Goal: Navigation & Orientation: Go to known website

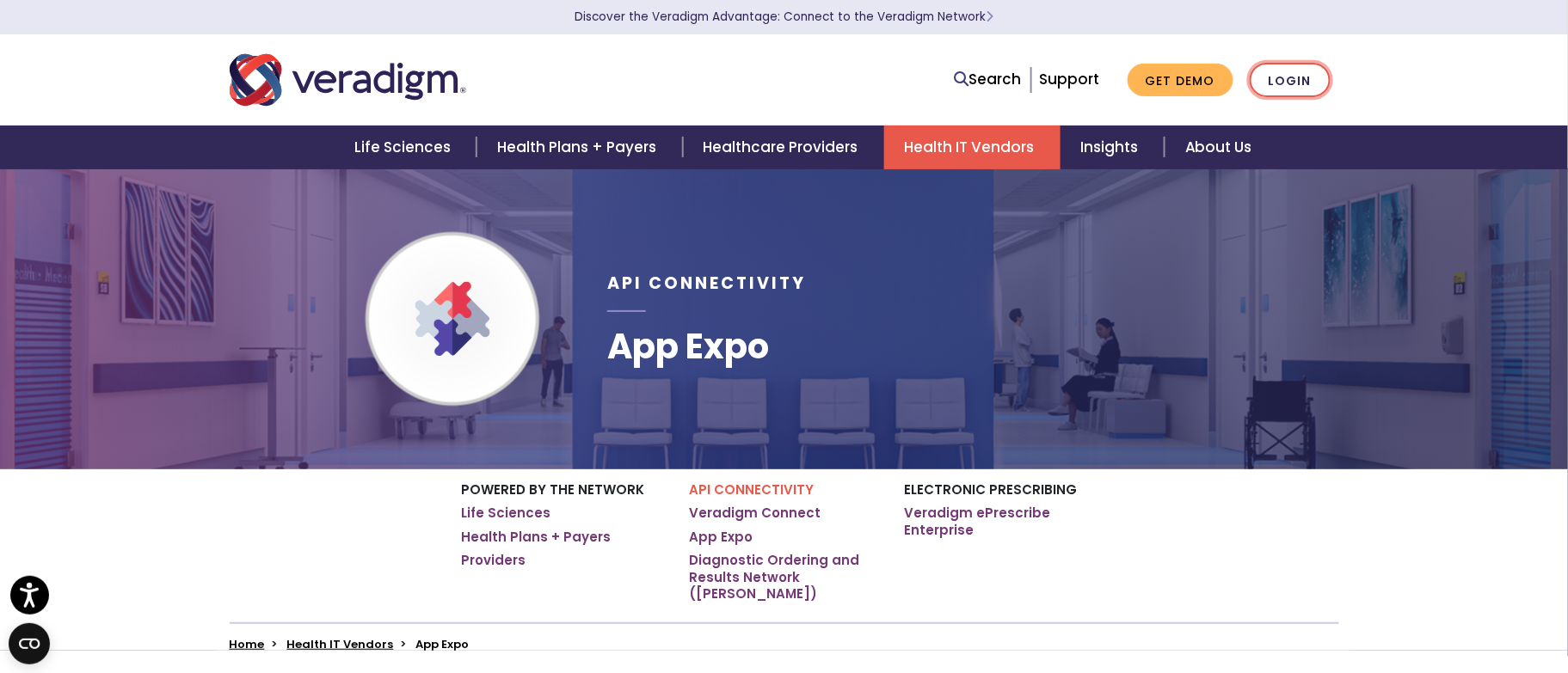
click at [1298, 76] on link "Login" at bounding box center [1290, 80] width 81 height 36
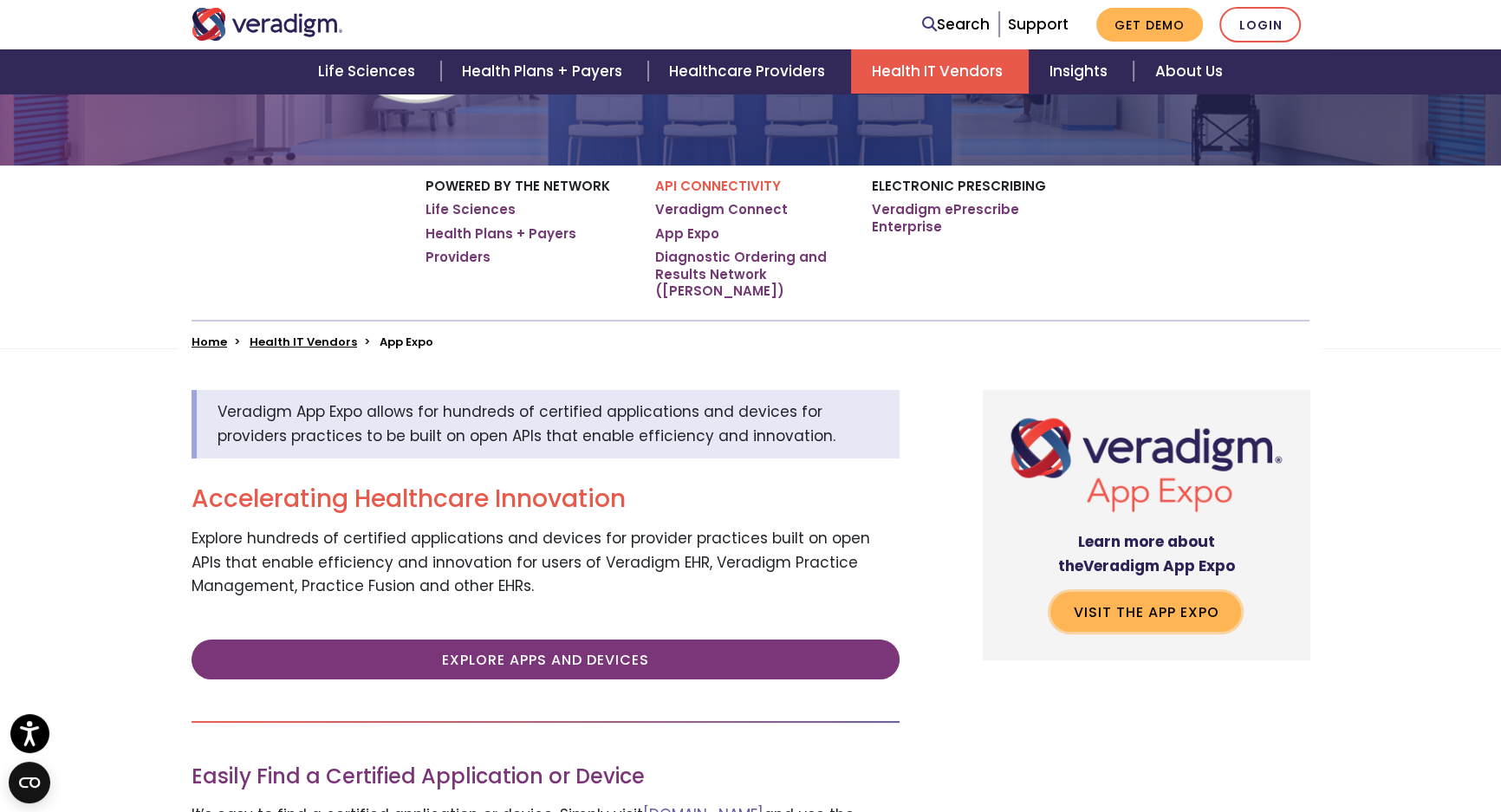
scroll to position [305, 0]
click at [1111, 593] on link "Visit the App Expo" at bounding box center [1146, 610] width 191 height 39
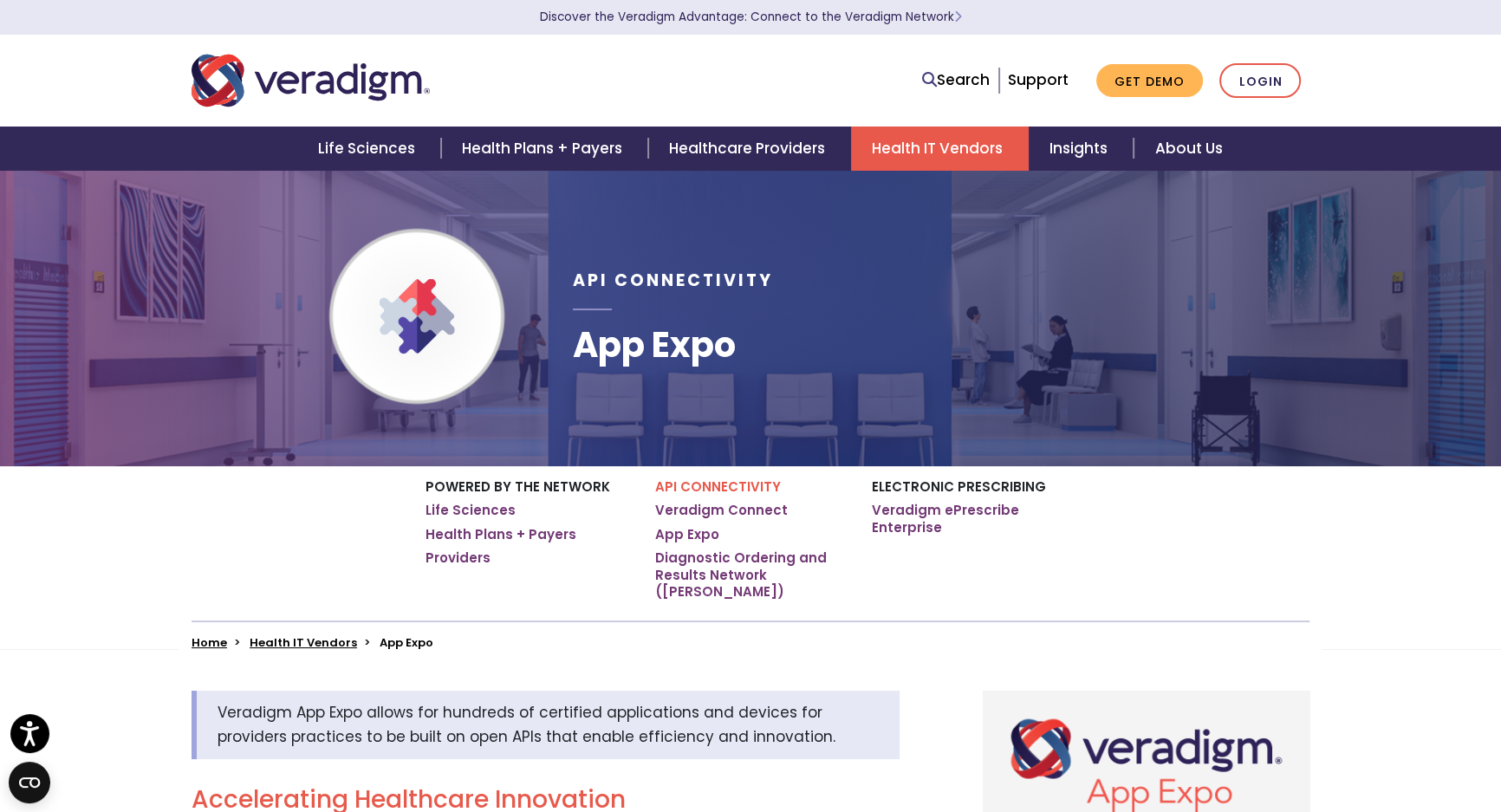
scroll to position [0, 0]
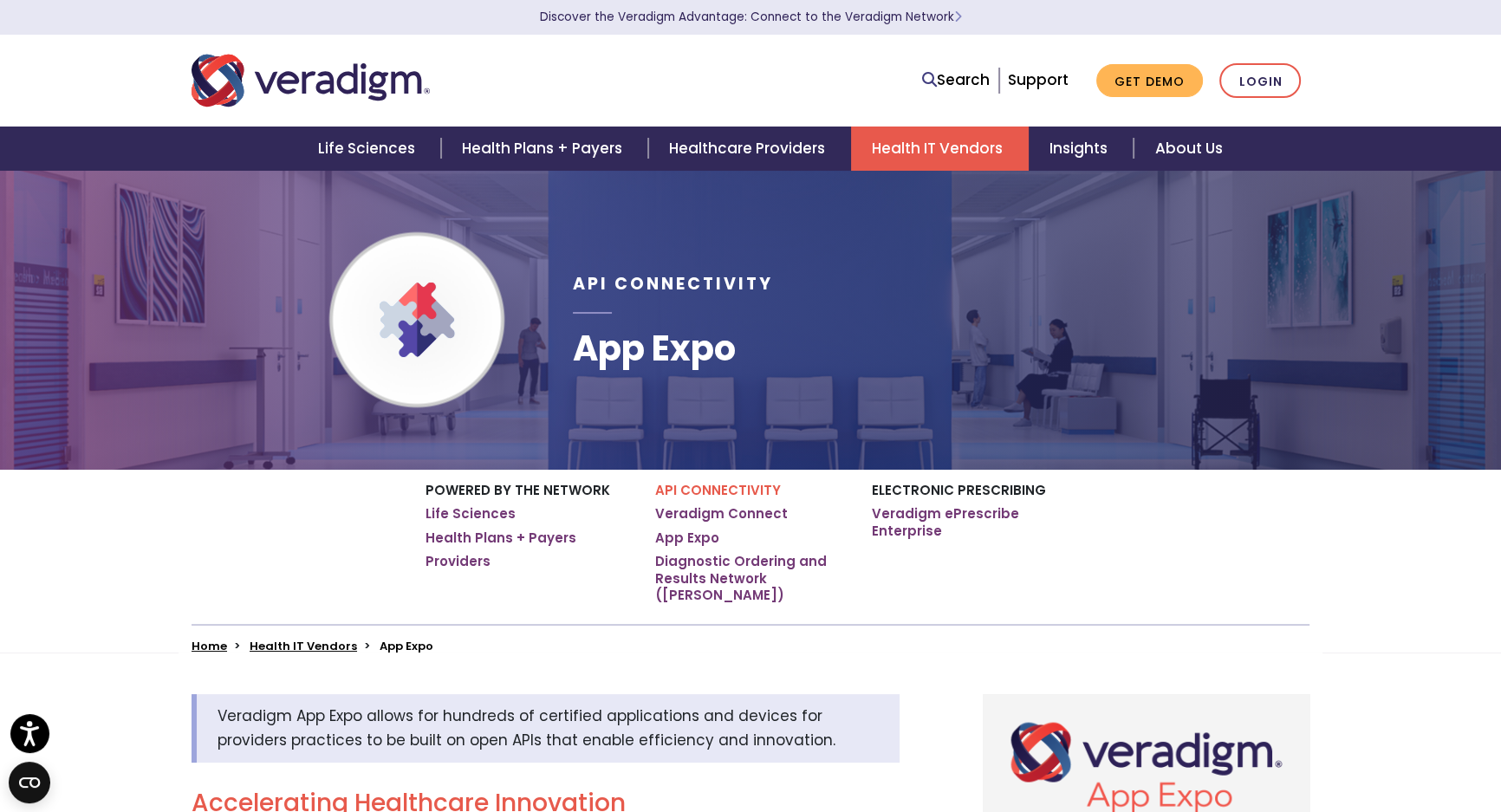
click at [294, 72] on img "Veradigm logo" at bounding box center [311, 81] width 239 height 57
